Goal: Task Accomplishment & Management: Manage account settings

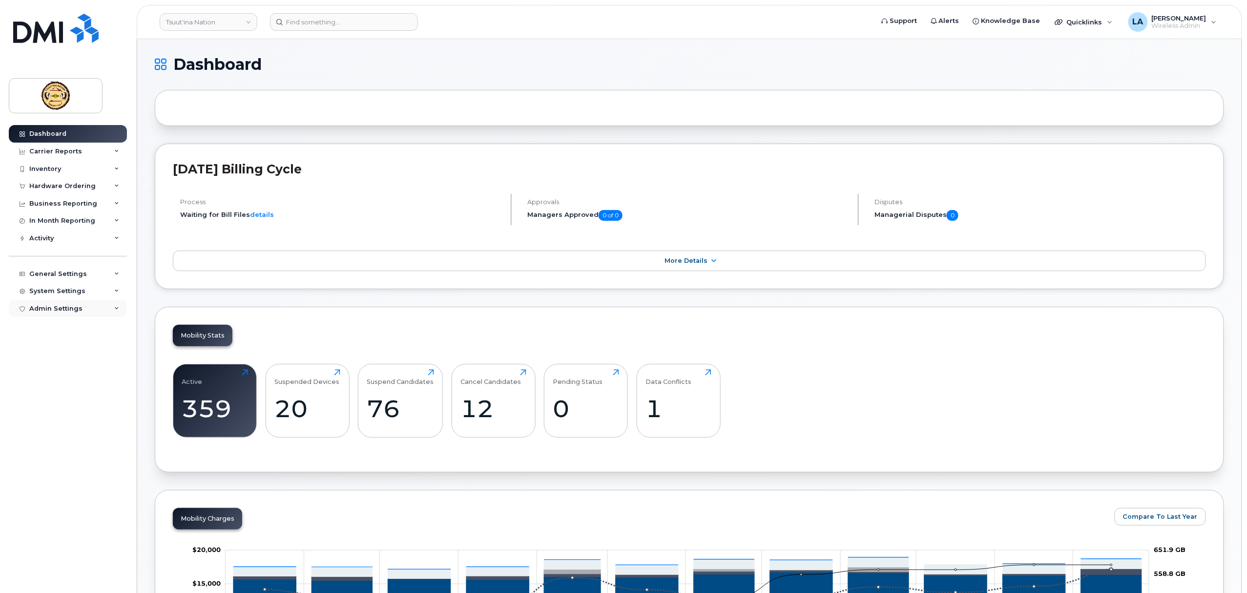
click at [110, 307] on div "Admin Settings" at bounding box center [68, 309] width 118 height 18
click at [113, 290] on div "System Settings" at bounding box center [68, 291] width 118 height 18
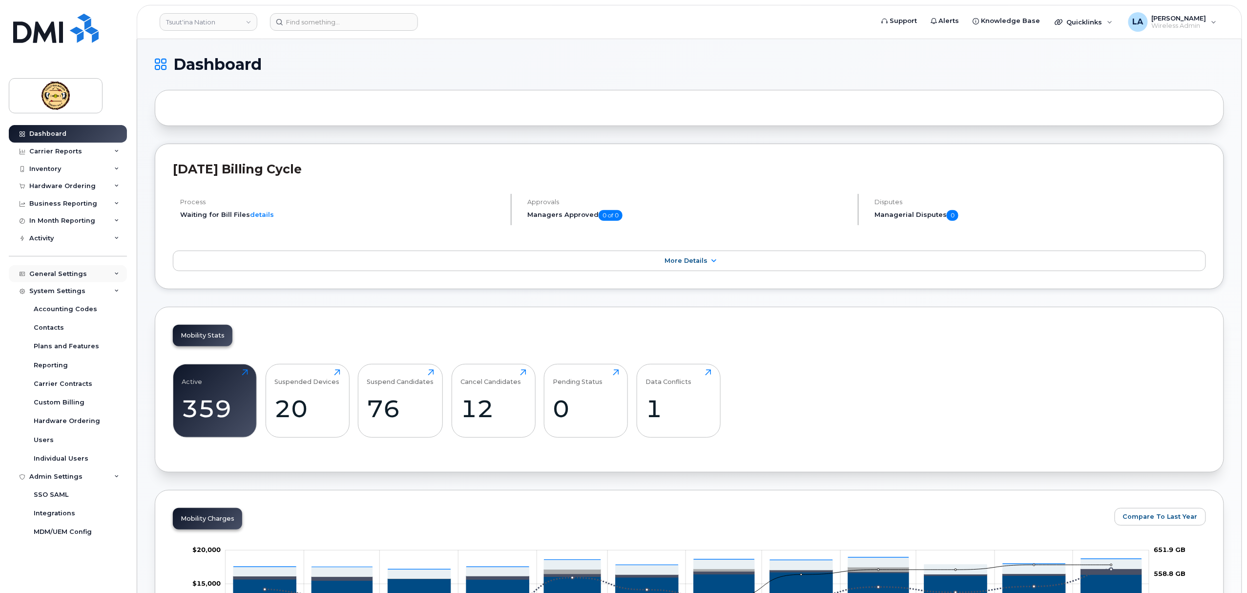
click at [111, 272] on div "General Settings" at bounding box center [68, 274] width 118 height 18
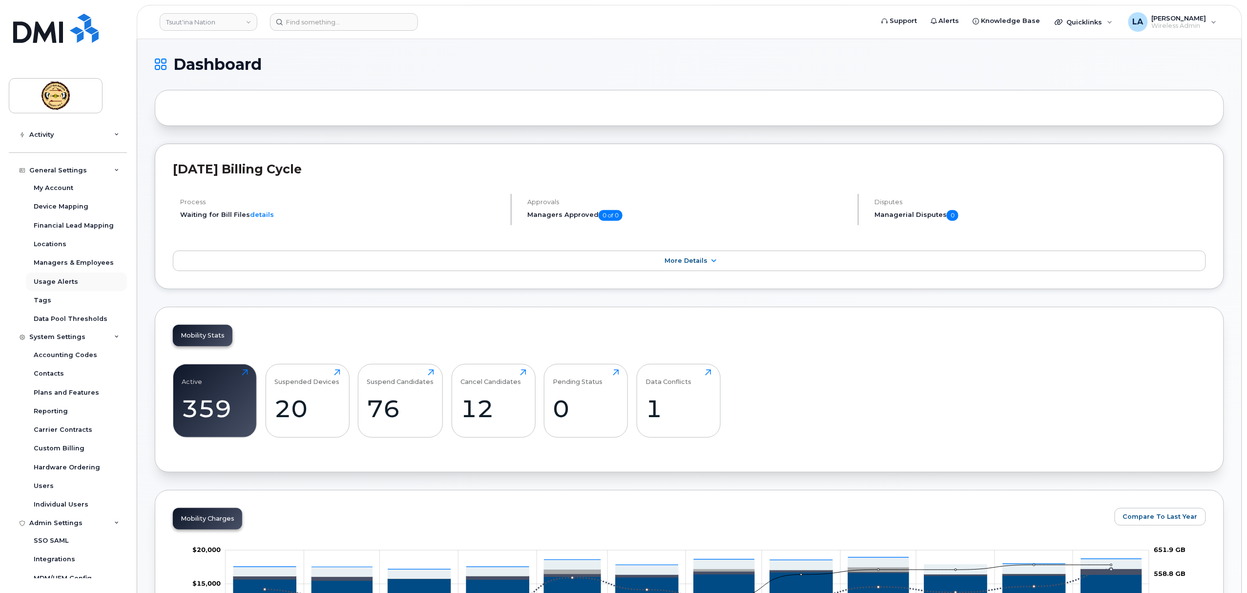
scroll to position [112, 0]
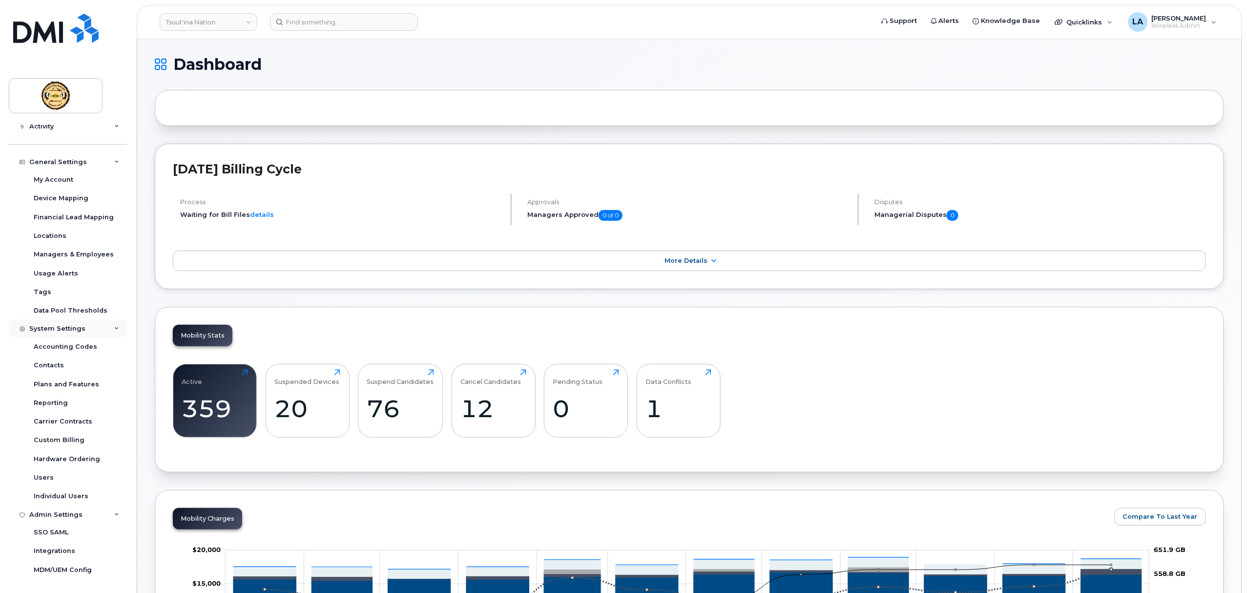
click at [118, 330] on div "System Settings" at bounding box center [68, 329] width 118 height 18
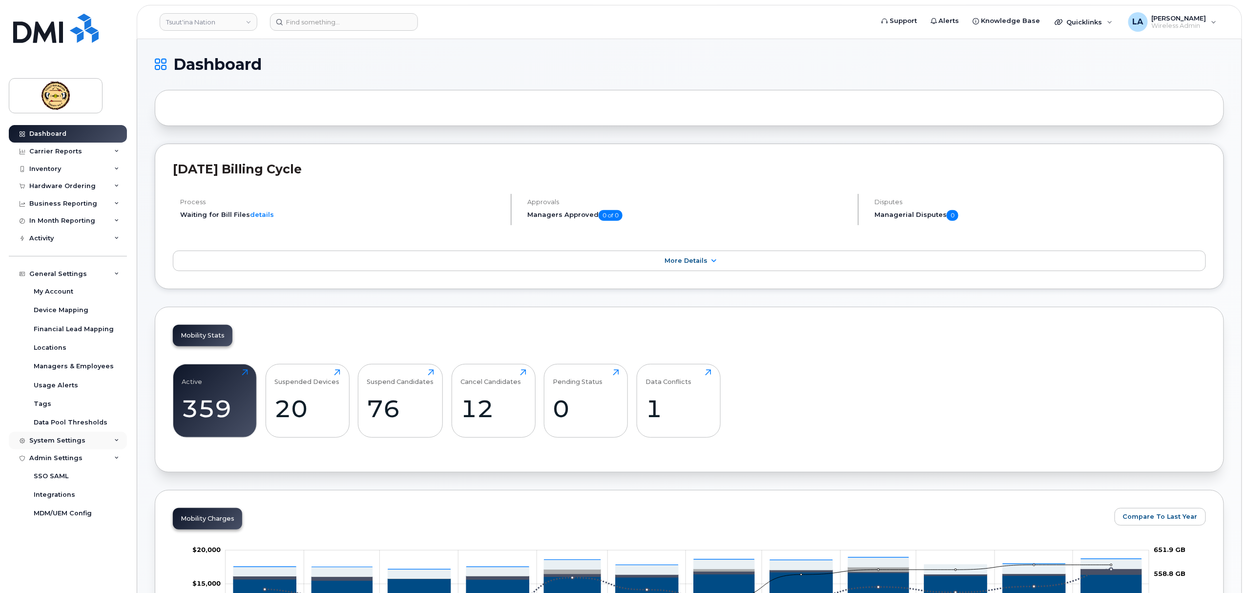
scroll to position [0, 0]
click at [115, 274] on icon at bounding box center [116, 274] width 5 height 5
click at [112, 310] on div "Admin Settings" at bounding box center [68, 309] width 118 height 18
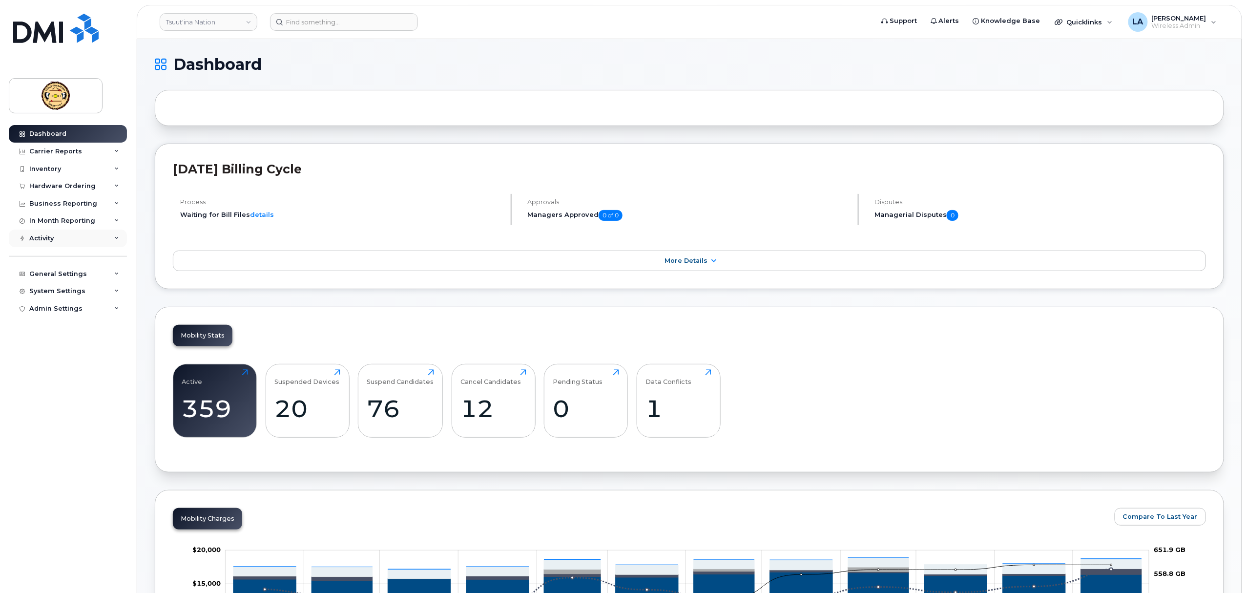
click at [114, 239] on icon at bounding box center [116, 238] width 5 height 5
click at [110, 148] on div "Carrier Reports" at bounding box center [68, 152] width 118 height 18
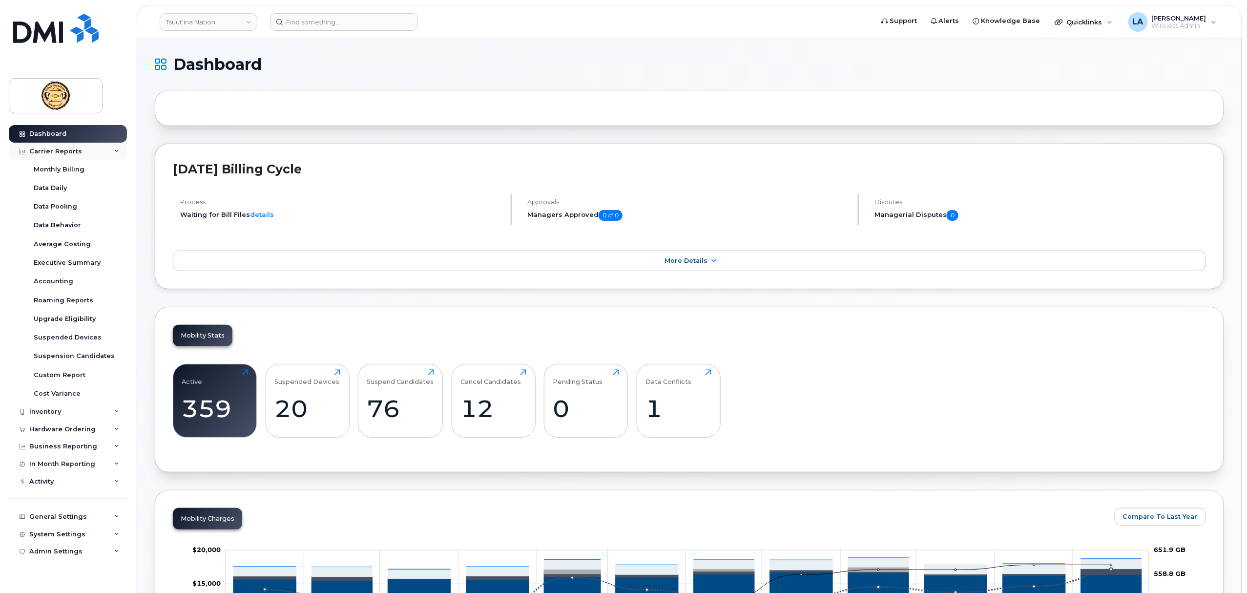
click at [110, 148] on div "Carrier Reports" at bounding box center [68, 152] width 118 height 18
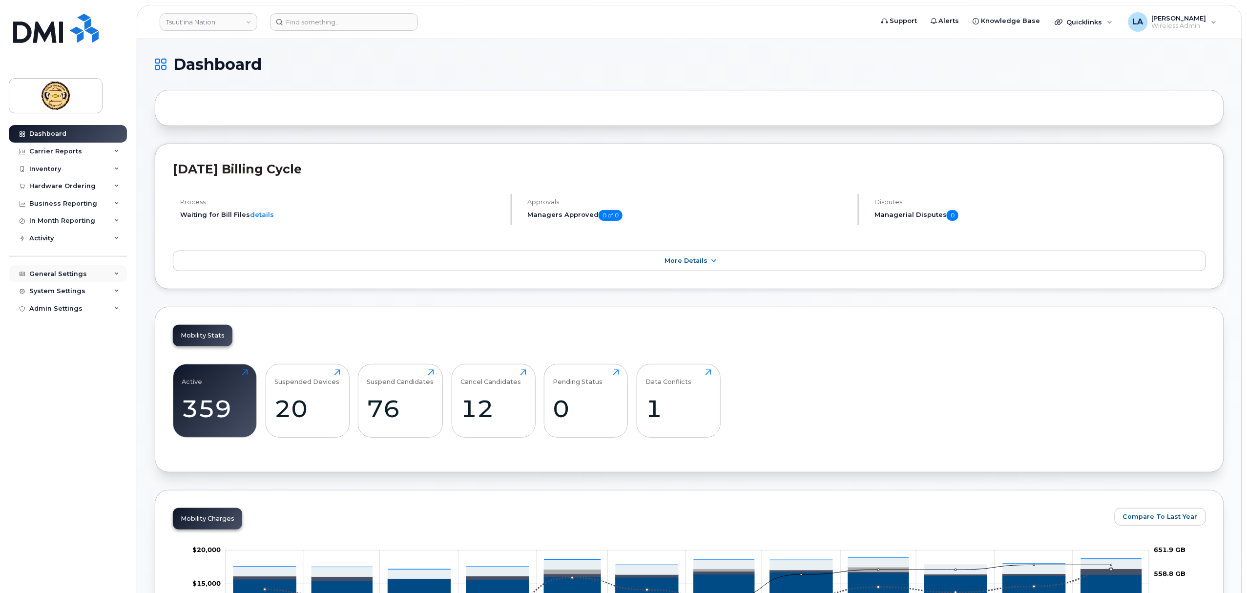
click at [108, 272] on div "General Settings" at bounding box center [68, 274] width 118 height 18
click at [55, 289] on div "My Account" at bounding box center [54, 291] width 40 height 9
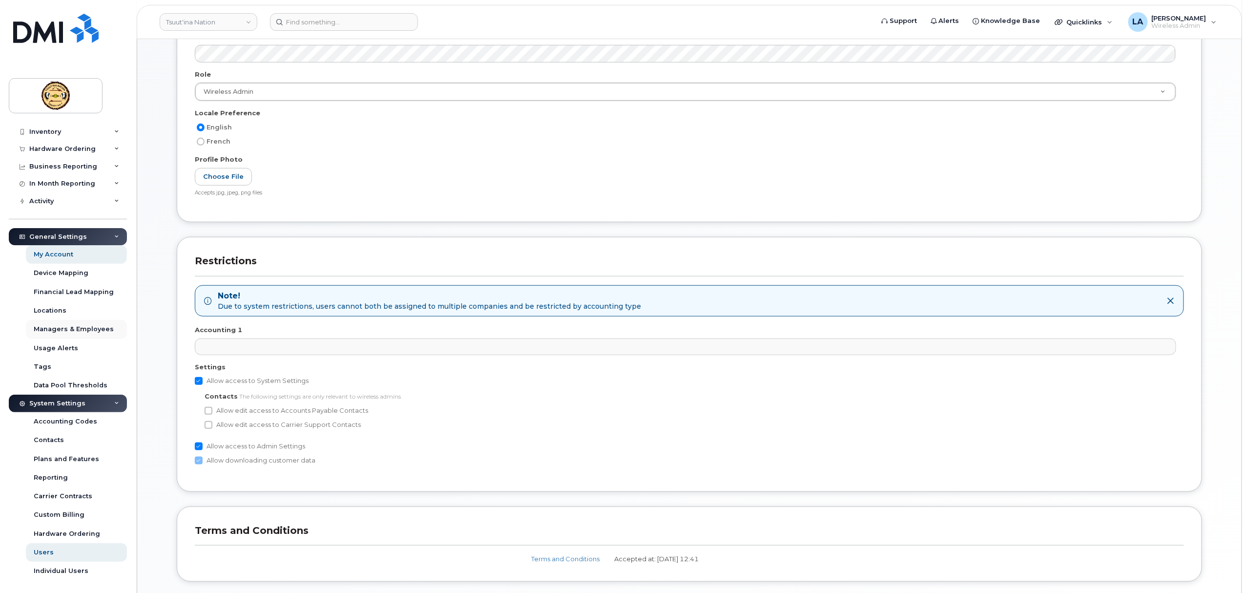
scroll to position [56, 0]
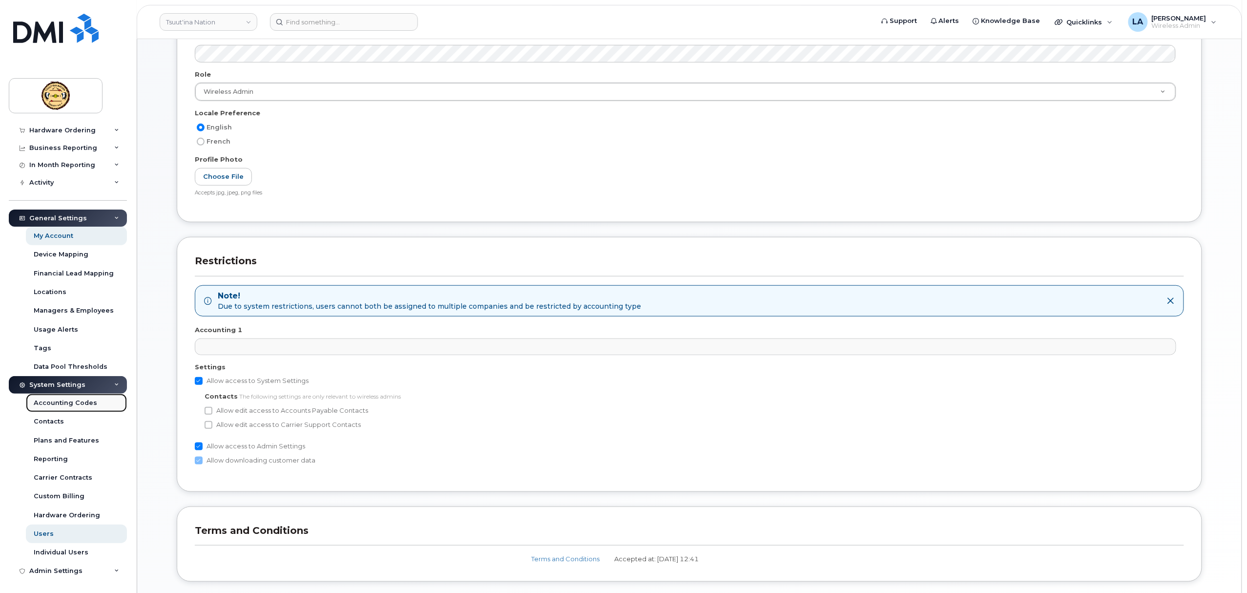
click at [84, 401] on div "Accounting Codes" at bounding box center [65, 402] width 63 height 9
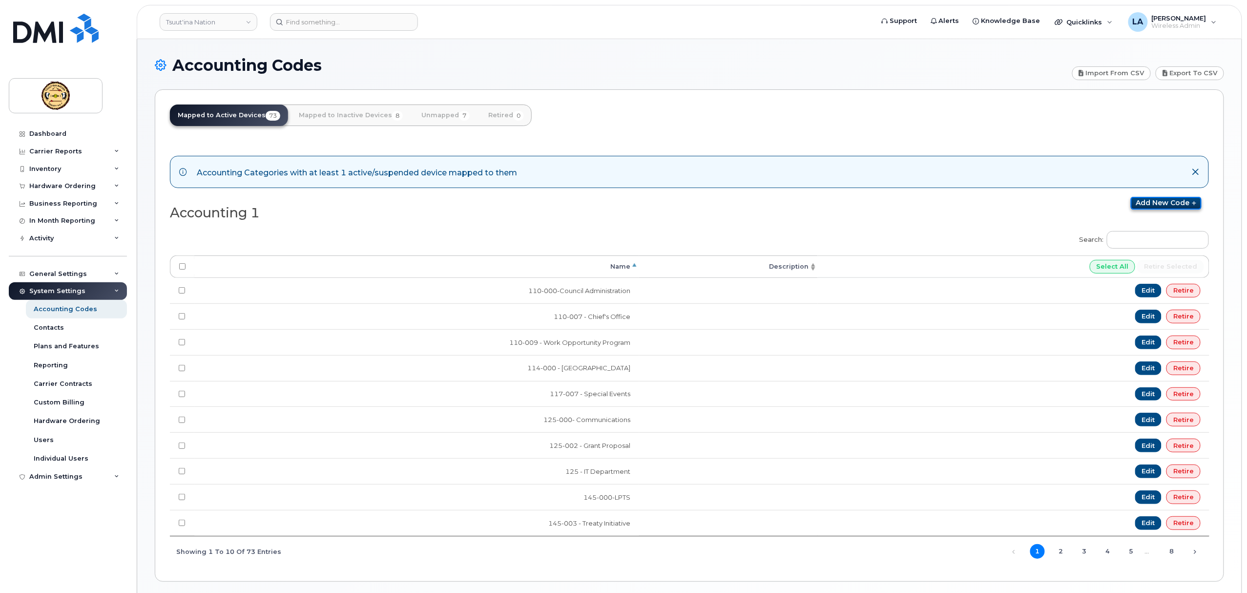
click at [1153, 200] on link "Add new code" at bounding box center [1166, 203] width 71 height 13
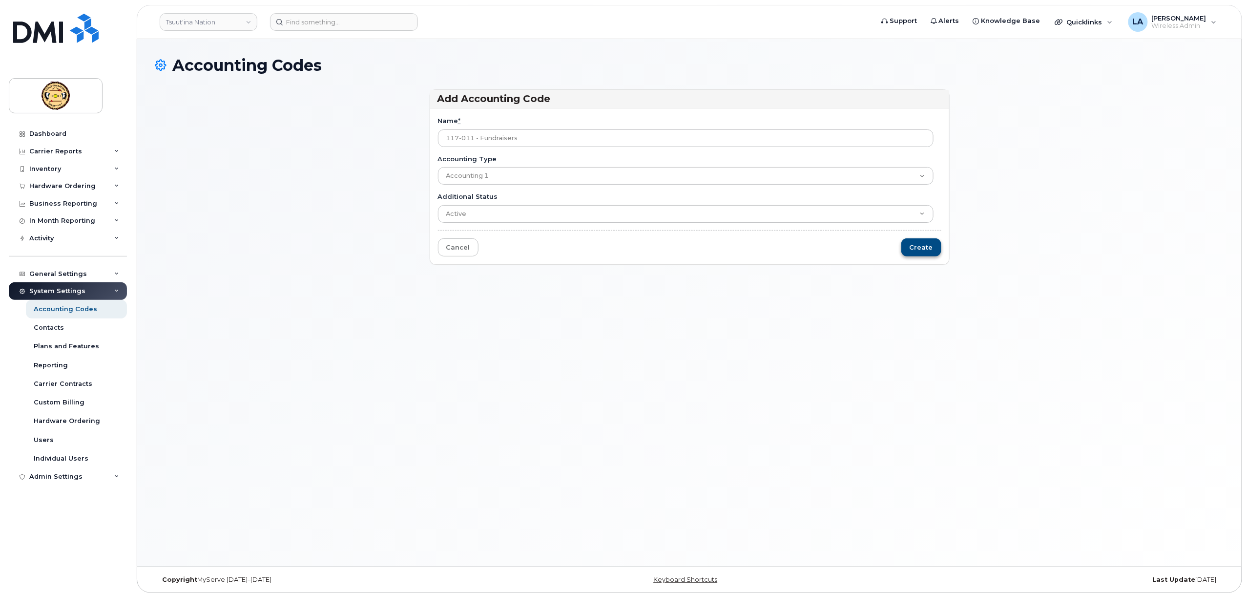
type input "117-011 - Fundraisers"
click at [921, 251] on input "Create" at bounding box center [921, 247] width 40 height 18
type input "Saving..."
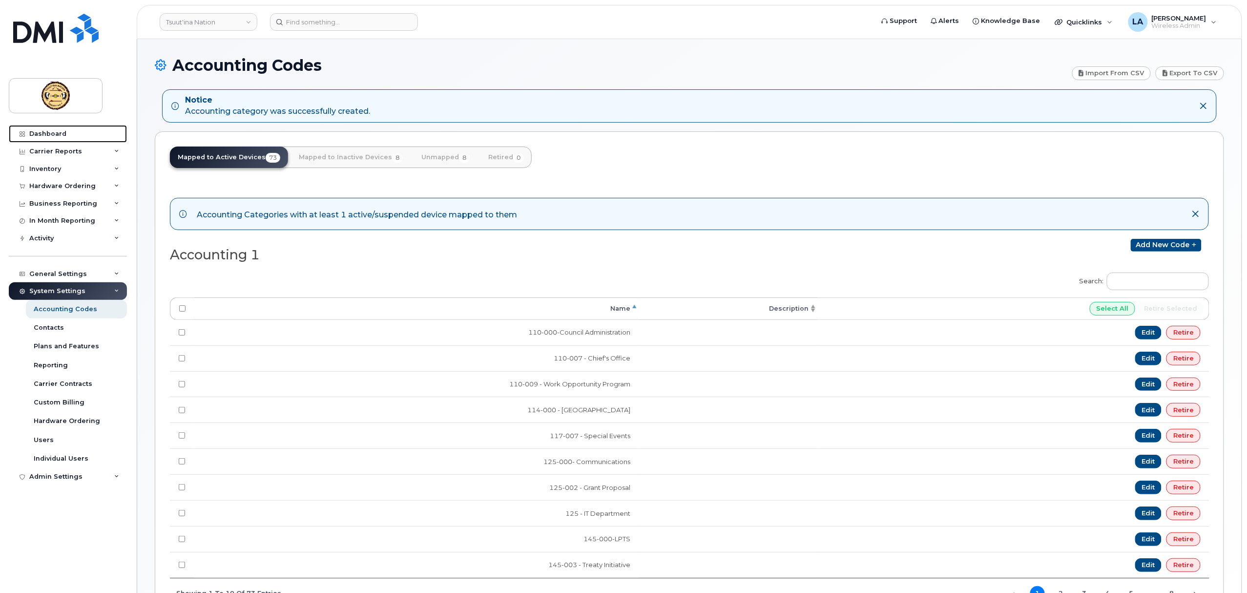
drag, startPoint x: 51, startPoint y: 133, endPoint x: 156, endPoint y: 241, distance: 150.9
click at [51, 133] on div "Dashboard" at bounding box center [47, 134] width 37 height 8
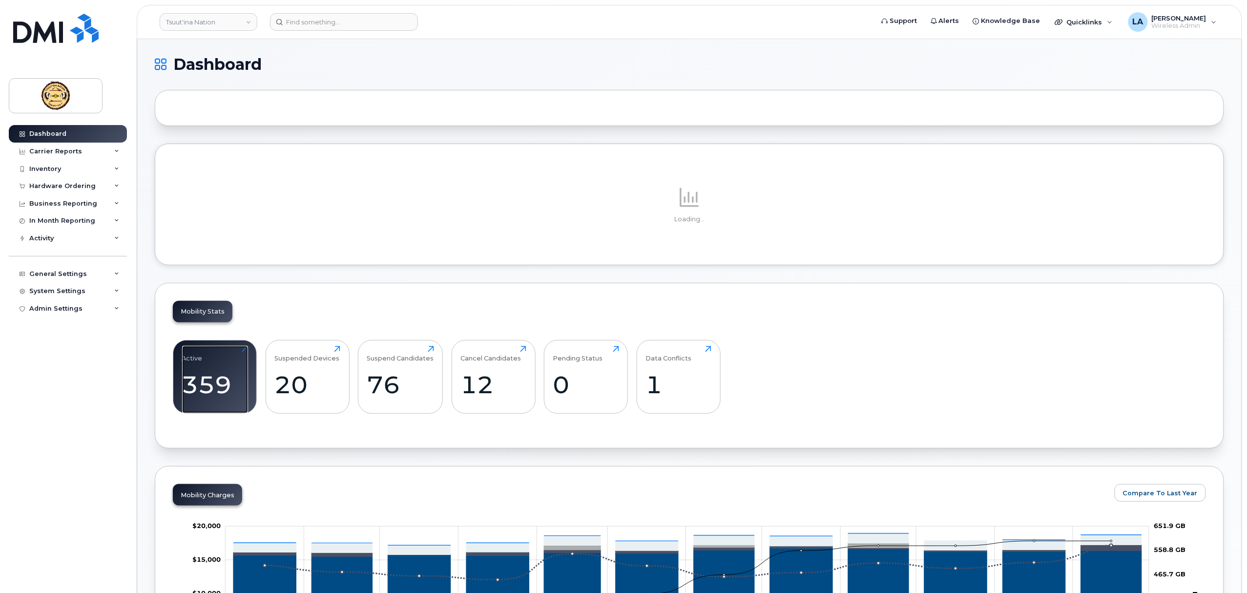
click at [208, 378] on div "Active 359 Click to view more" at bounding box center [215, 377] width 66 height 63
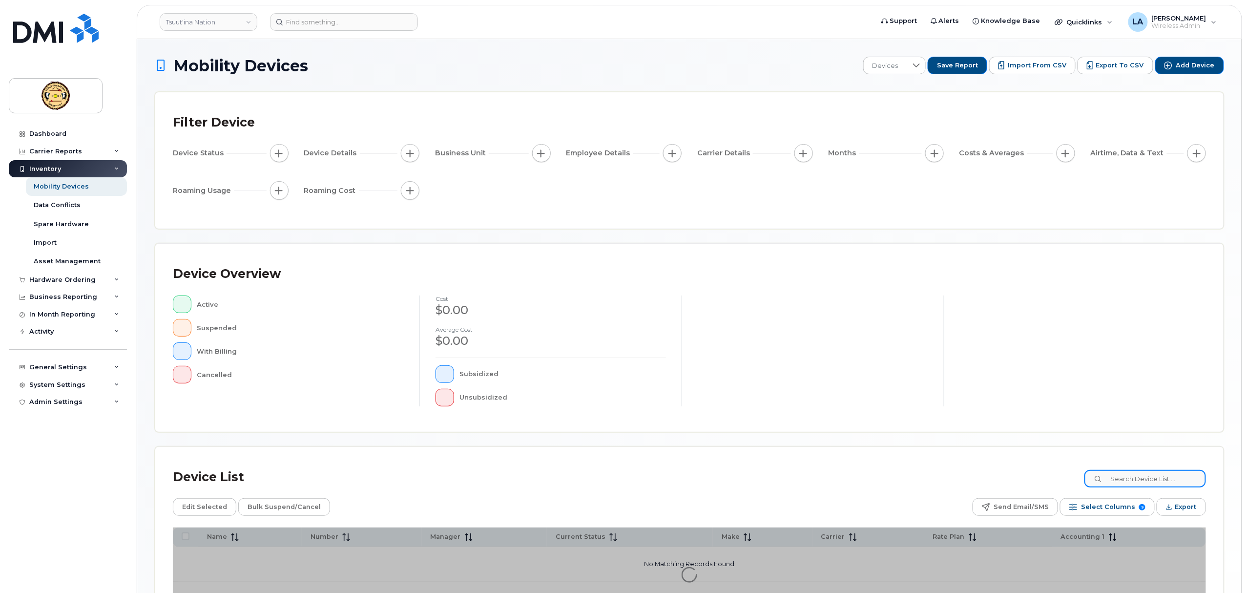
click at [1139, 473] on input at bounding box center [1146, 479] width 122 height 18
type input "Amanda"
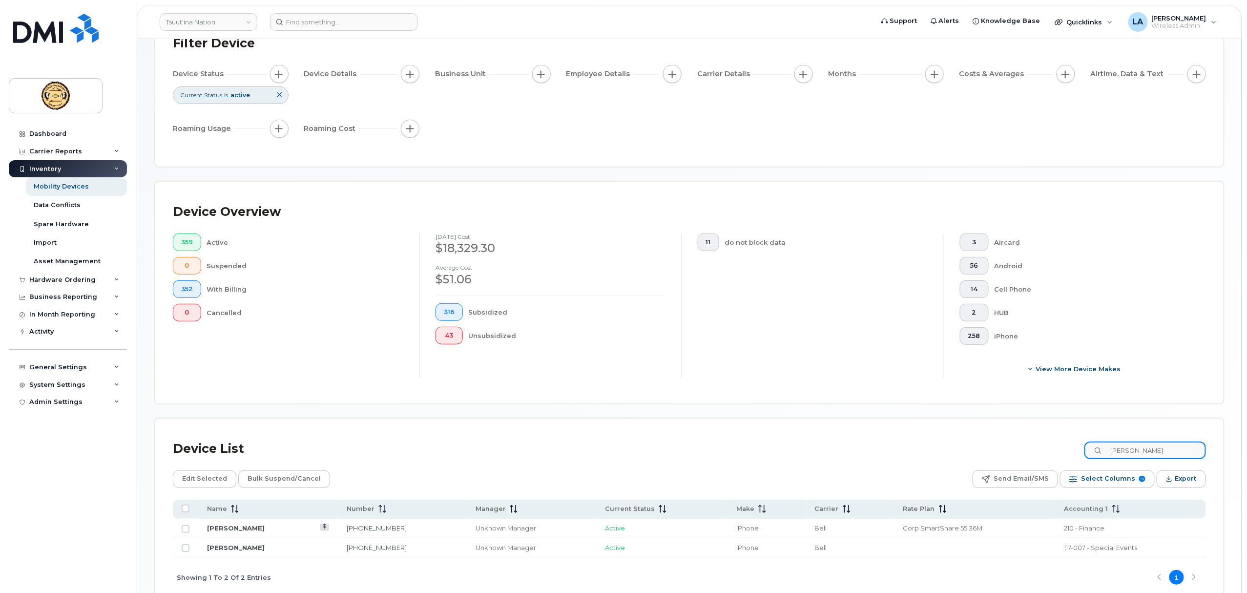
scroll to position [135, 0]
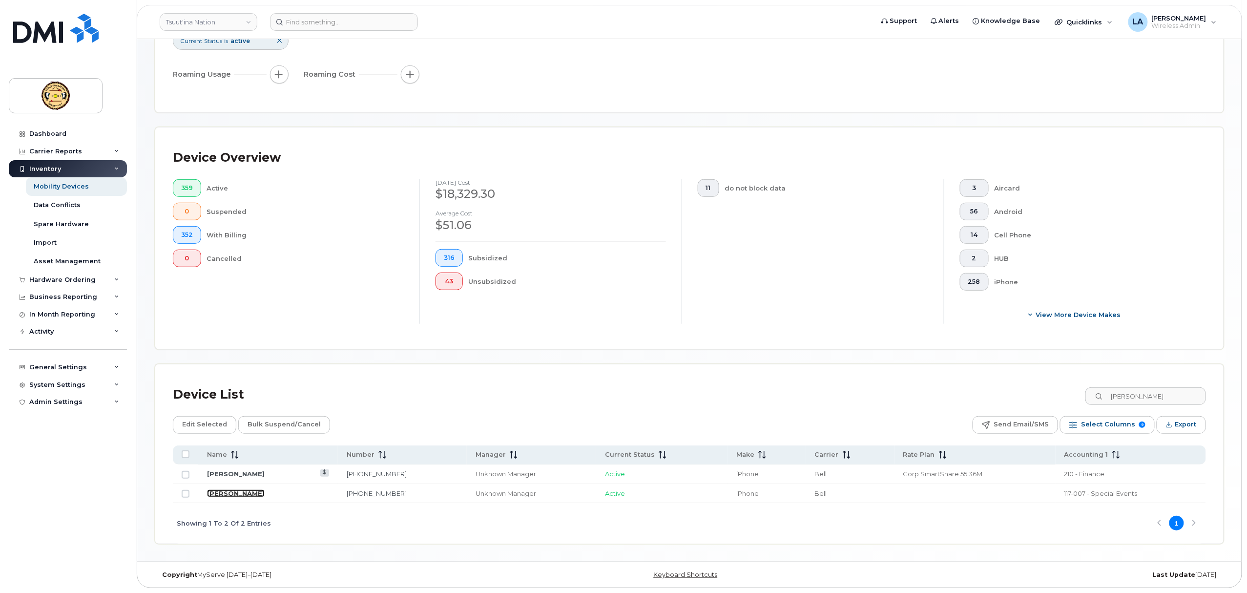
click at [230, 491] on link "Amanda Simon" at bounding box center [236, 493] width 58 height 8
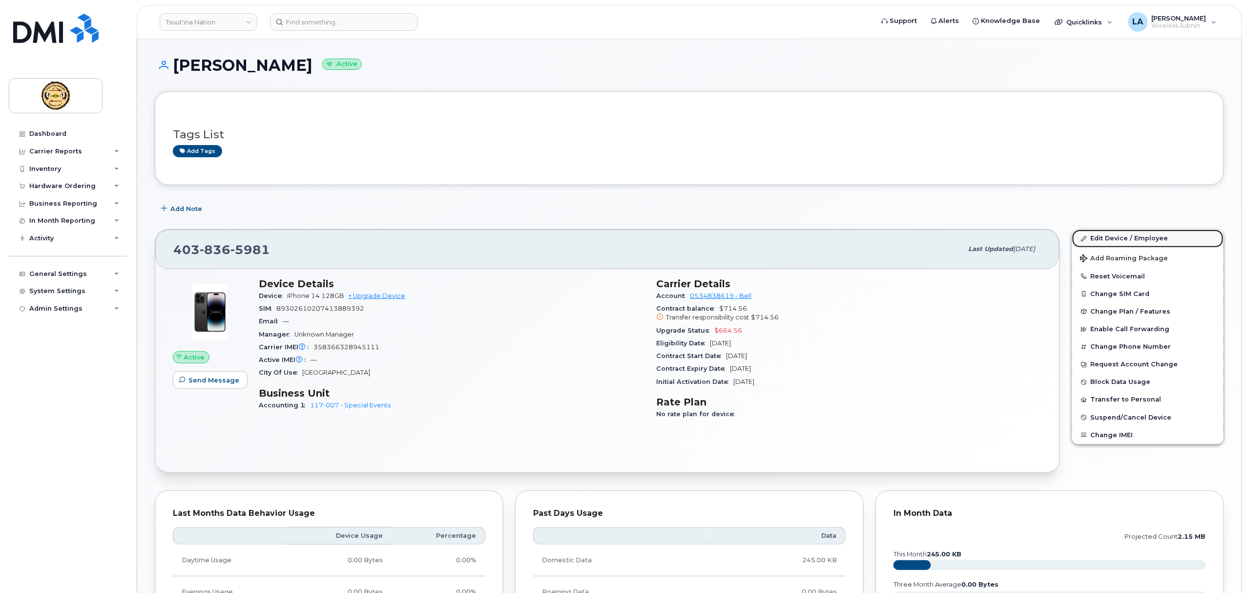
click at [1150, 241] on link "Edit Device / Employee" at bounding box center [1147, 239] width 151 height 18
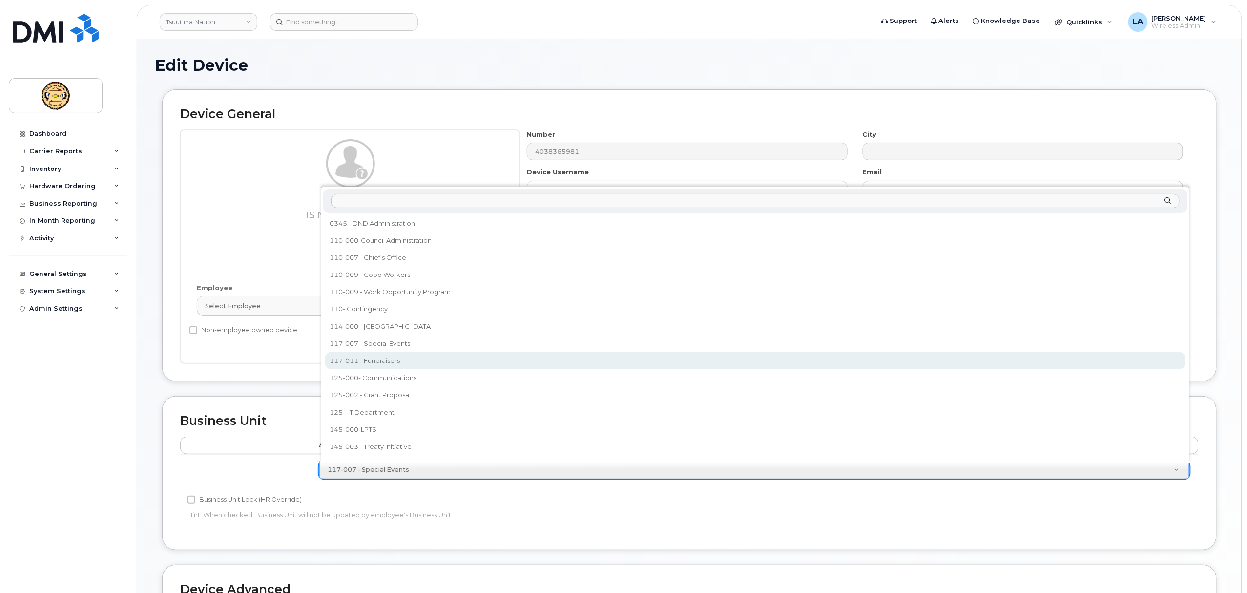
select select "36203684"
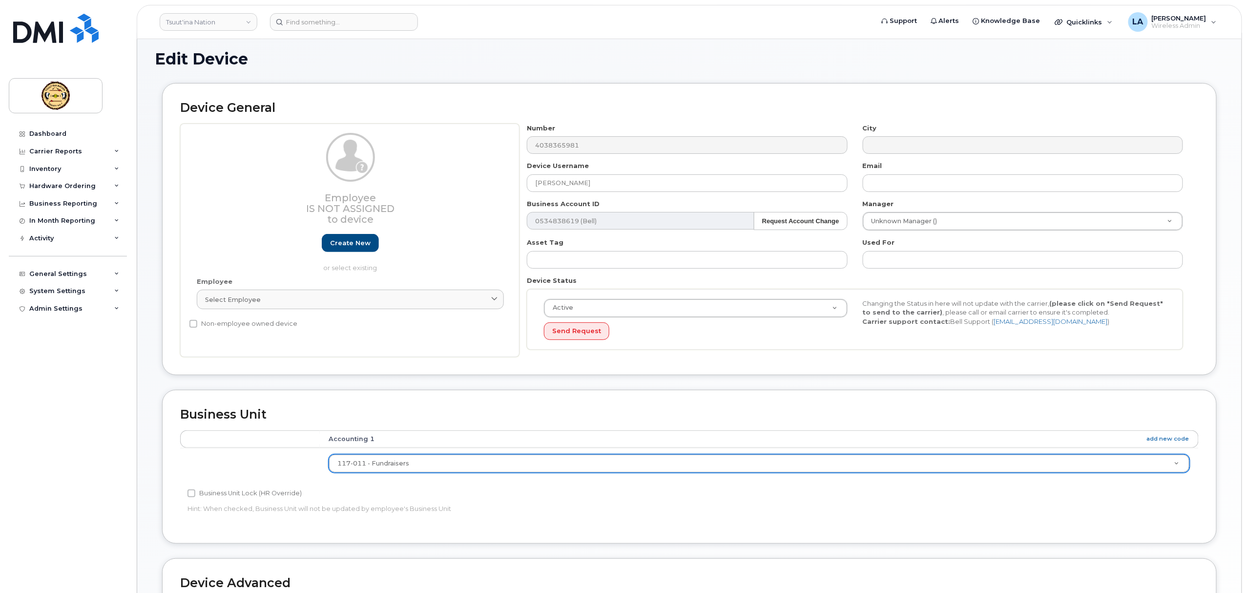
scroll to position [6, 0]
click at [447, 304] on div "Select employee" at bounding box center [350, 299] width 291 height 9
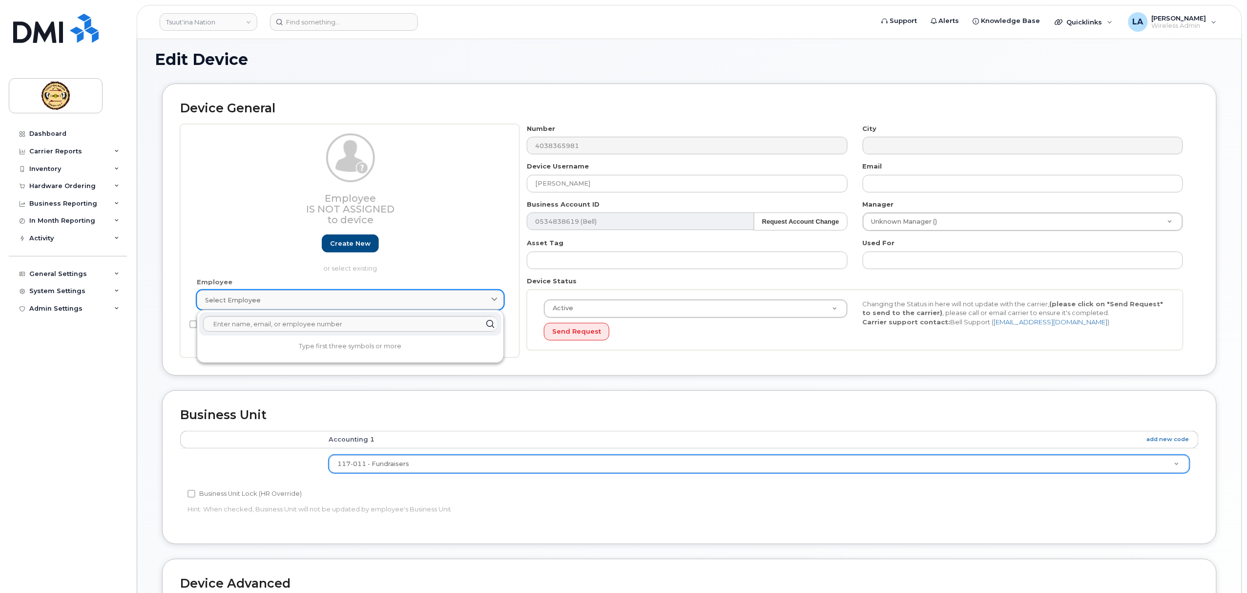
click at [447, 304] on div "Select employee" at bounding box center [350, 299] width 291 height 9
click at [551, 366] on div "Device General Employee Is not assigned to device Create new or select existing…" at bounding box center [689, 230] width 1055 height 292
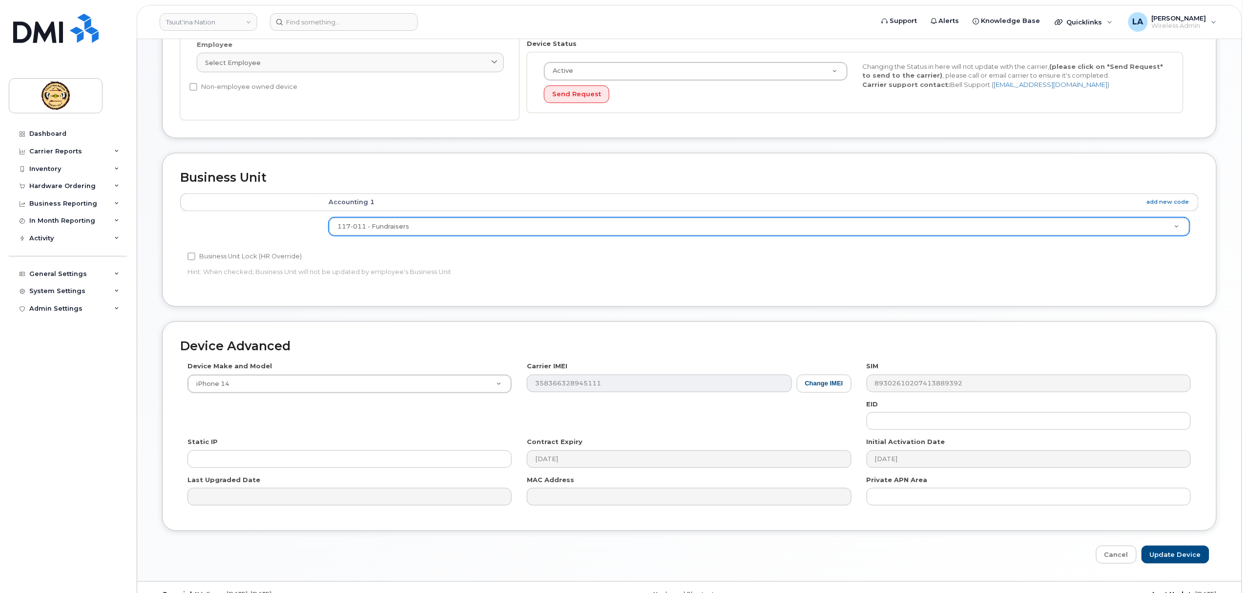
scroll to position [266, 0]
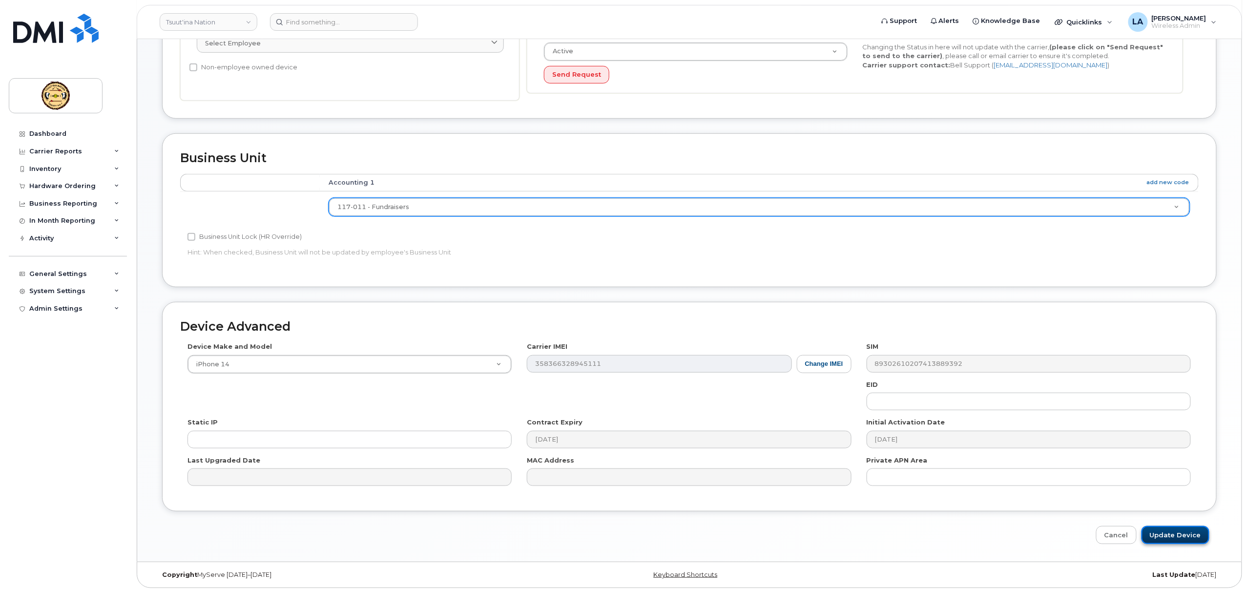
click at [1185, 537] on input "Update Device" at bounding box center [1176, 535] width 68 height 18
type input "Saving..."
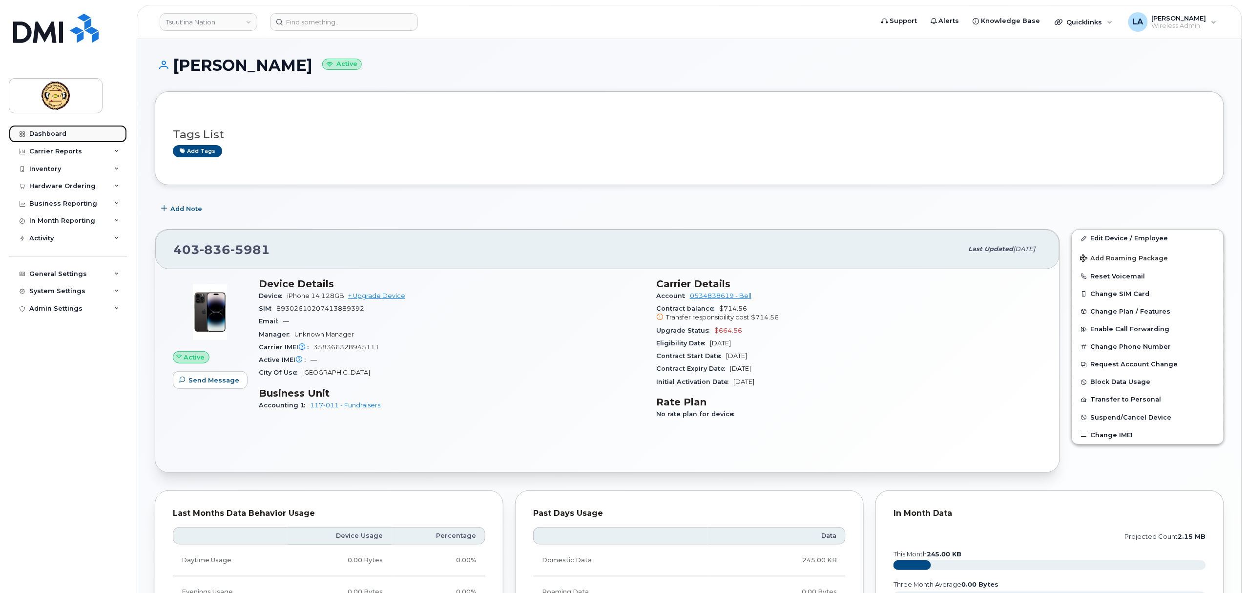
click at [34, 137] on div "Dashboard" at bounding box center [47, 134] width 37 height 8
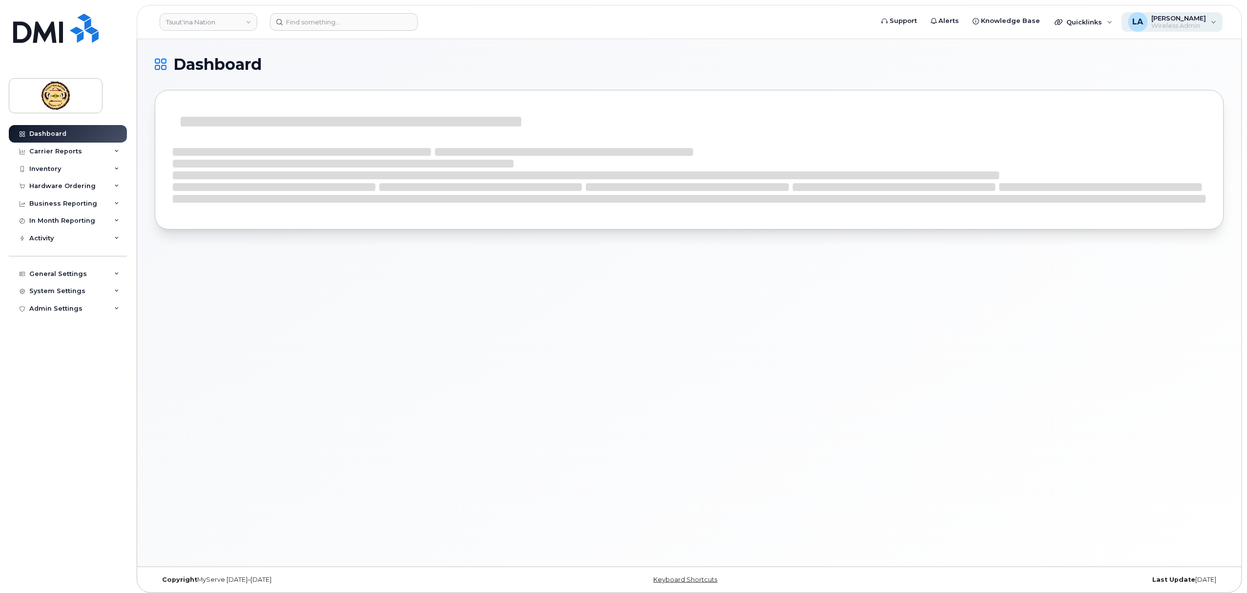
click at [1165, 24] on span "Wireless Admin" at bounding box center [1179, 26] width 55 height 8
click at [1109, 102] on div "Sign out" at bounding box center [1152, 101] width 141 height 18
